Goal: Find specific page/section: Find specific page/section

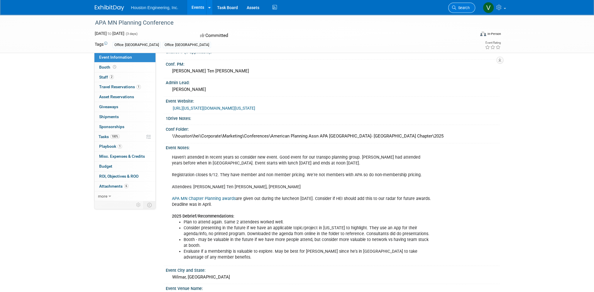
click at [466, 7] on span "Search" at bounding box center [462, 8] width 13 height 4
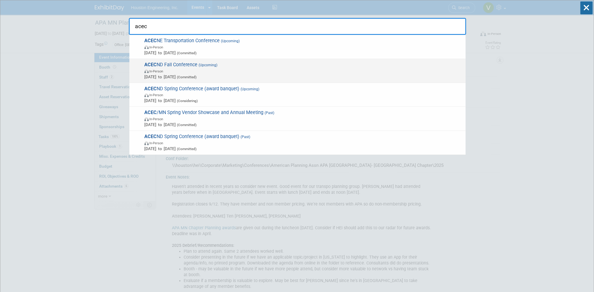
type input "acec"
click at [263, 72] on span "In-Person" at bounding box center [303, 71] width 318 height 6
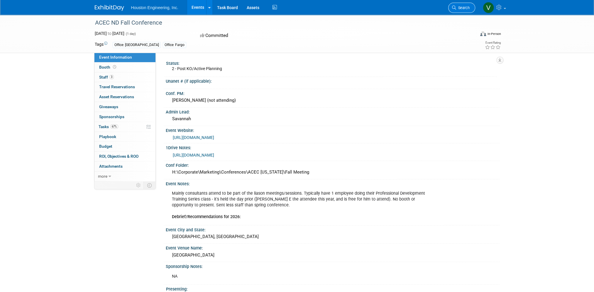
click at [462, 9] on span "Search" at bounding box center [462, 8] width 13 height 4
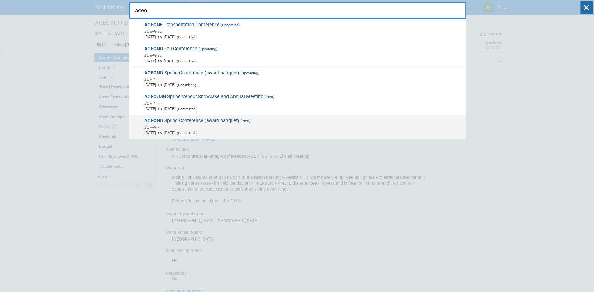
scroll to position [29, 0]
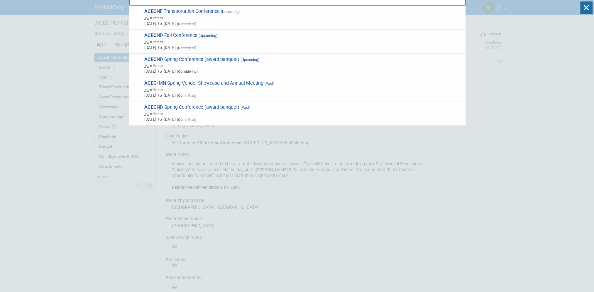
type input "acec"
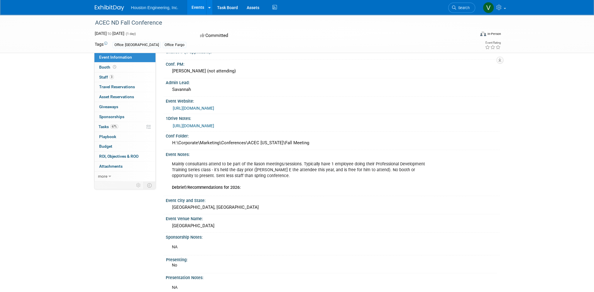
click at [60, 191] on div "ACEC ND Fall Conference Oct 29, 2025 to Oct 29, 2025 (1 day) Oct 29, 2025 to Oc…" at bounding box center [297, 169] width 594 height 369
